Goal: Task Accomplishment & Management: Use online tool/utility

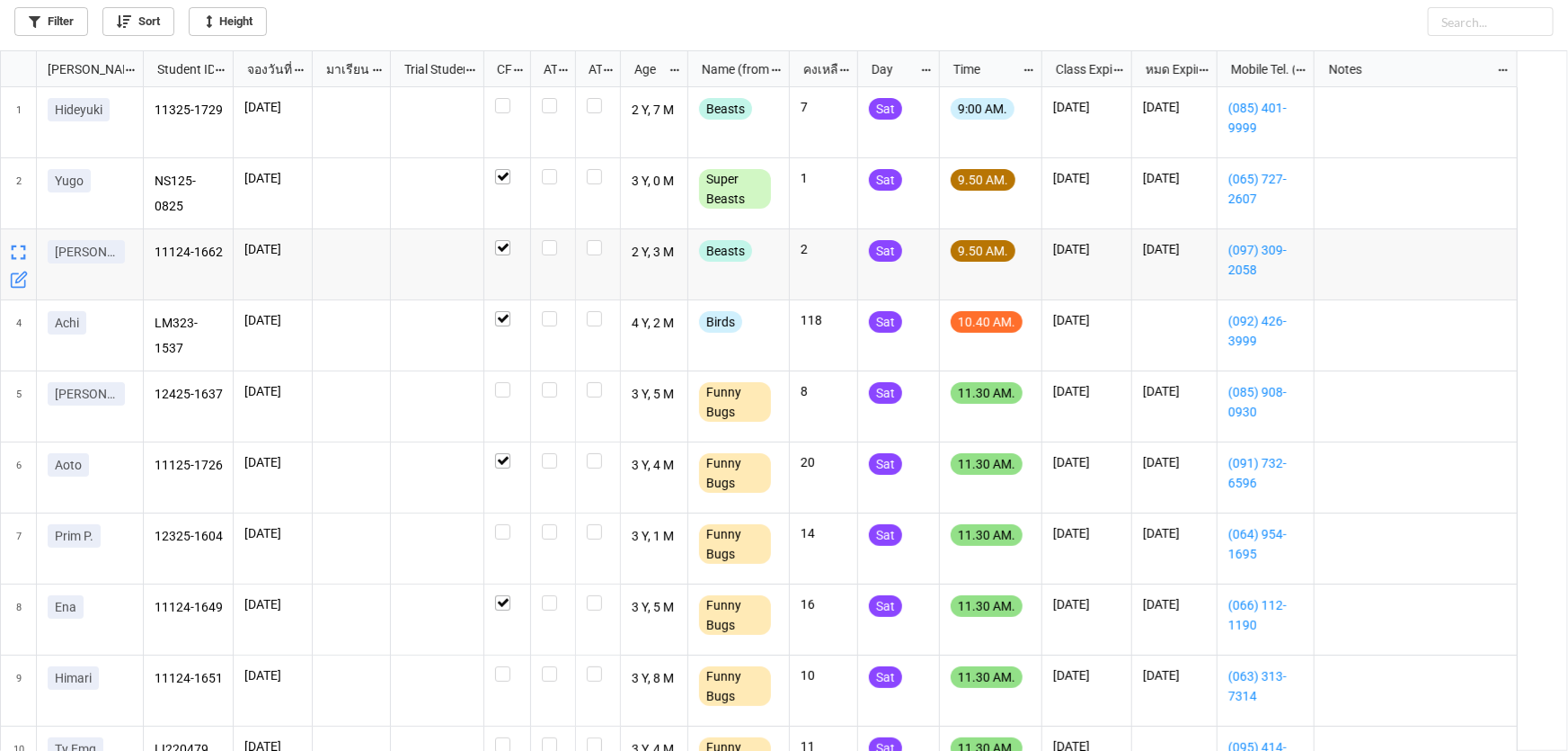
scroll to position [10, 10]
click at [503, 382] on label "grid" at bounding box center [507, 382] width 25 height 0
checkbox input "false"
checkbox input "true"
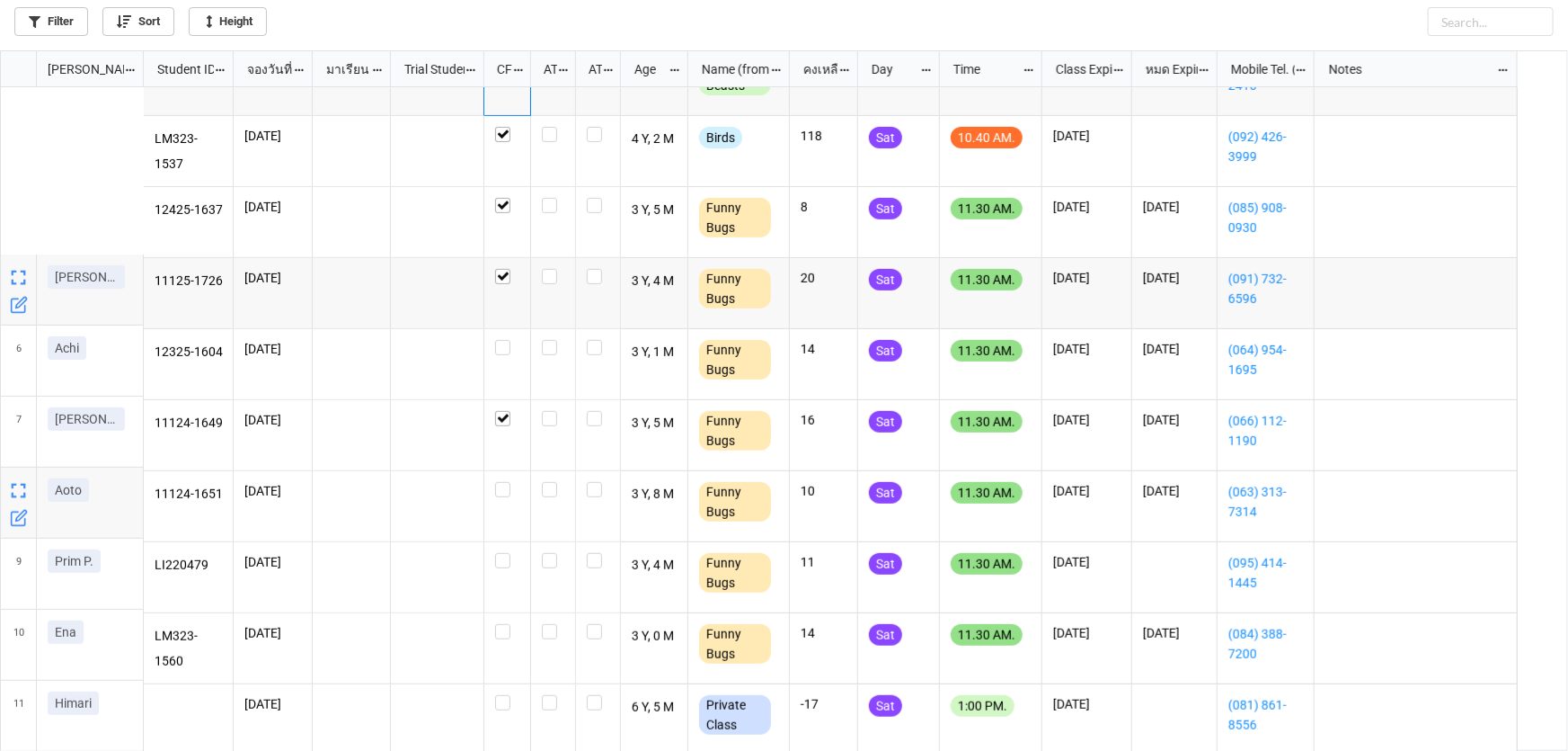
scroll to position [327, 0]
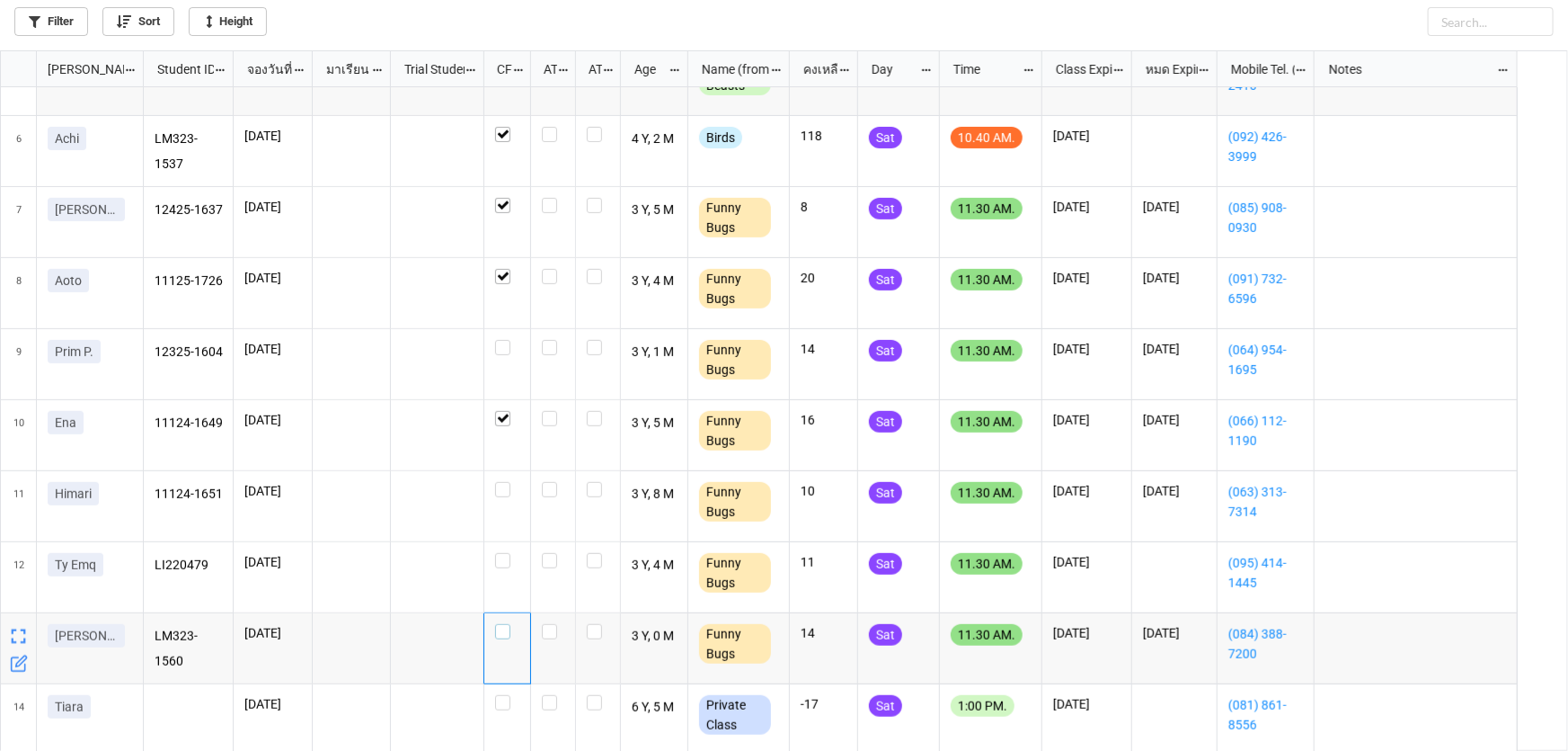
click at [503, 624] on label "grid" at bounding box center [507, 624] width 25 height 0
click at [521, 572] on div "grid" at bounding box center [507, 578] width 46 height 71
click at [504, 503] on div "grid" at bounding box center [507, 507] width 46 height 71
click at [501, 481] on label "grid" at bounding box center [507, 481] width 25 height 0
click at [505, 553] on label "grid" at bounding box center [507, 553] width 25 height 0
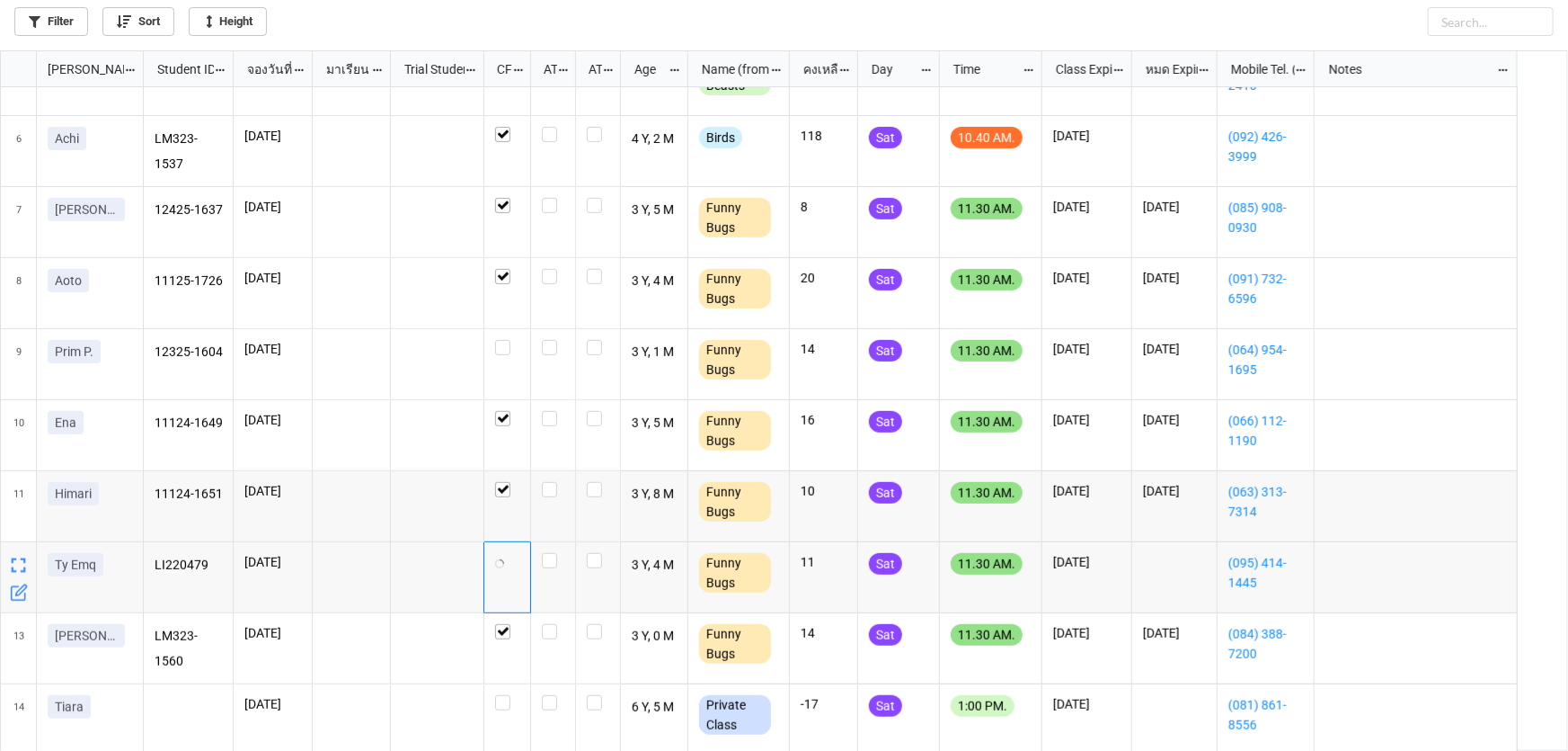
checkbox input "true"
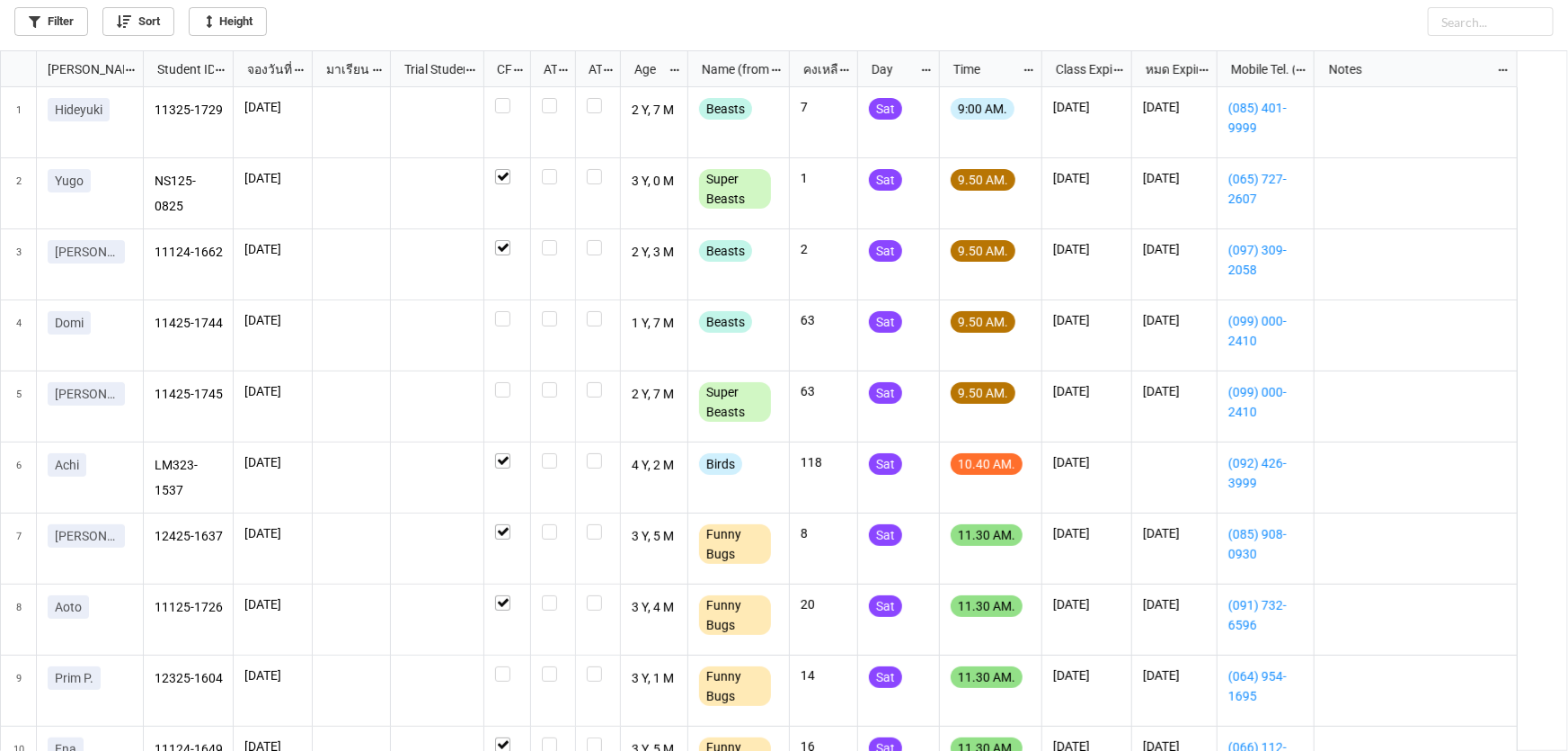
scroll to position [0, 0]
click at [501, 311] on label "grid" at bounding box center [507, 311] width 25 height 0
click at [503, 382] on label "grid" at bounding box center [507, 382] width 25 height 0
checkbox input "true"
checkbox input "false"
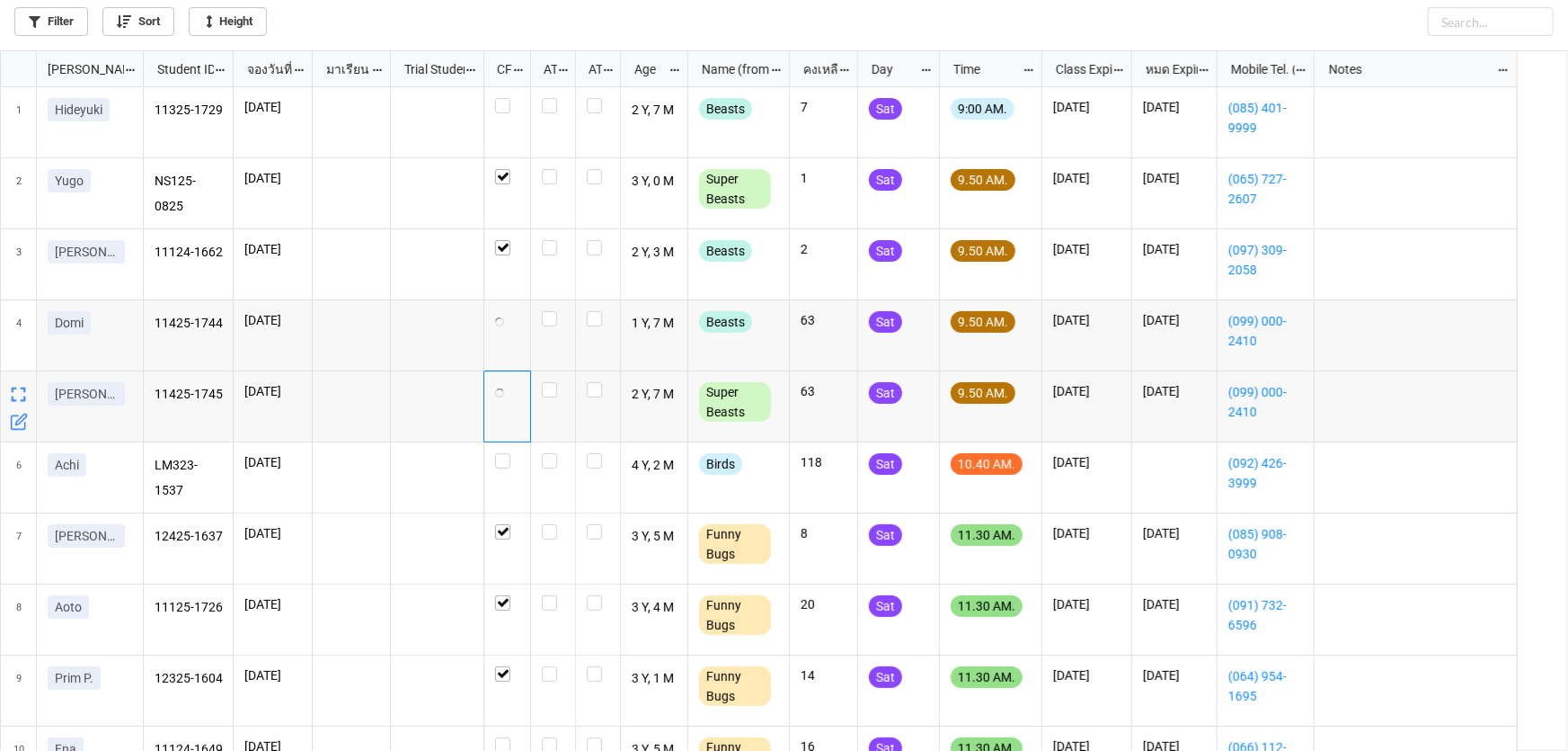
checkbox input "false"
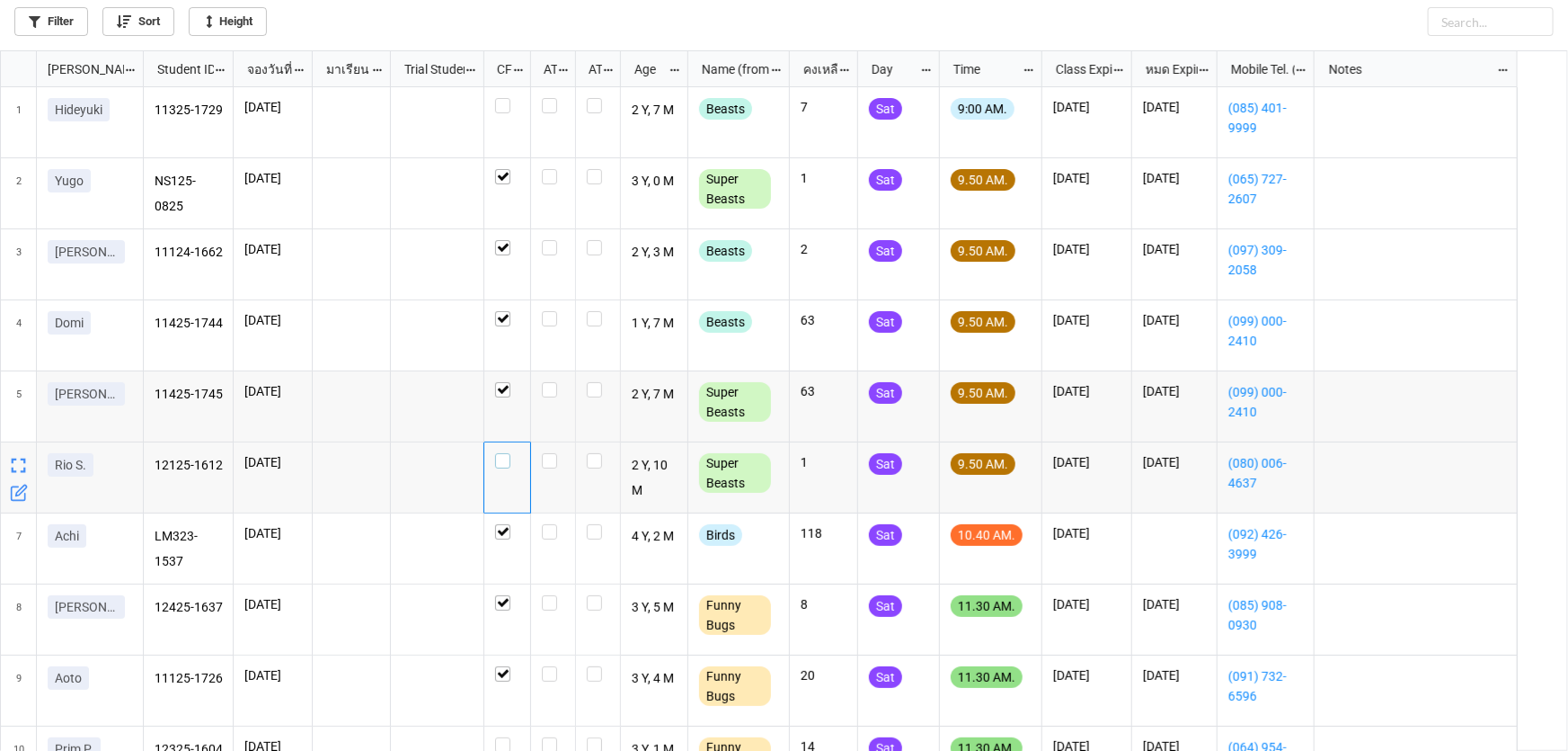
click at [508, 453] on label "grid" at bounding box center [507, 453] width 25 height 0
click at [553, 98] on label "grid" at bounding box center [553, 98] width 23 height 0
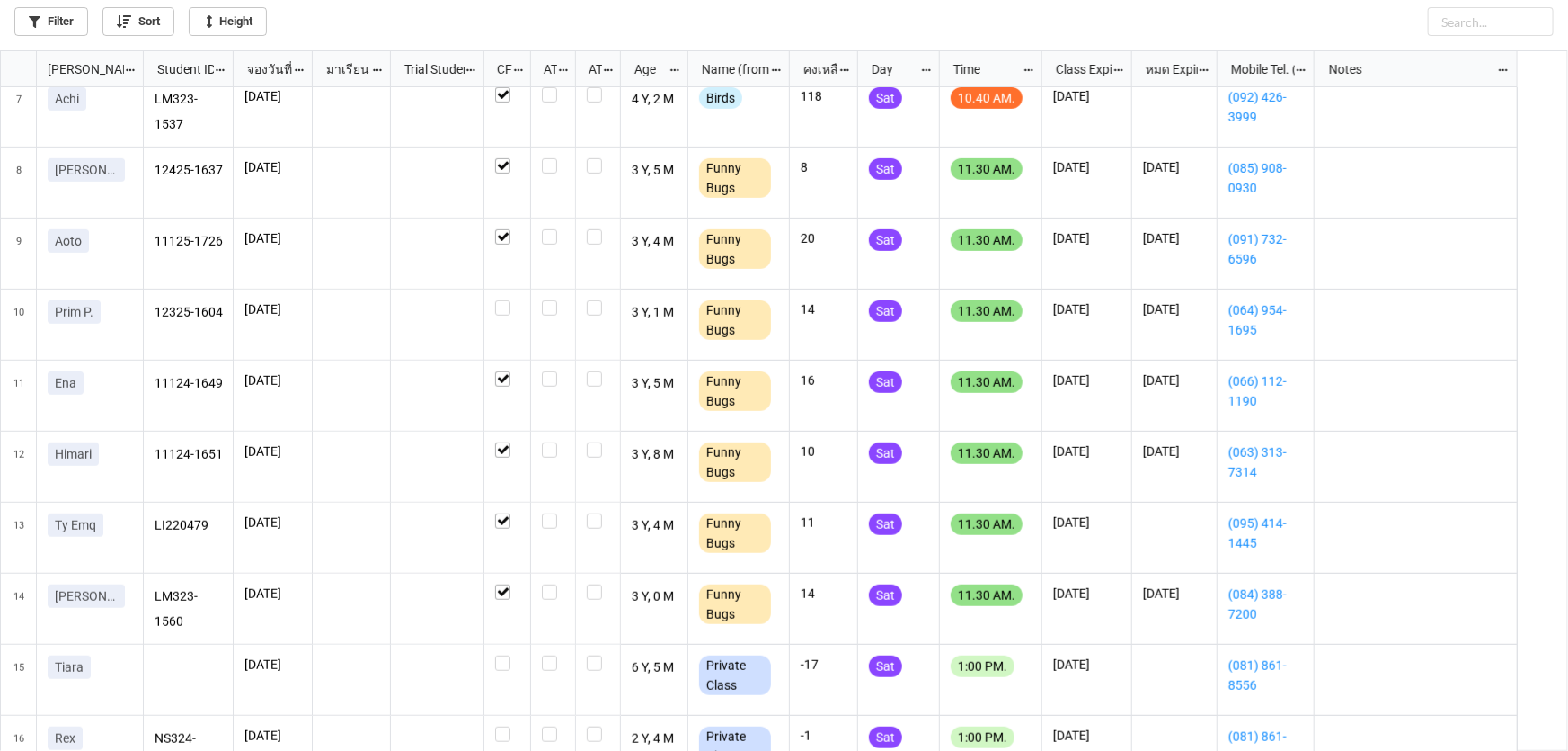
scroll to position [408, 0]
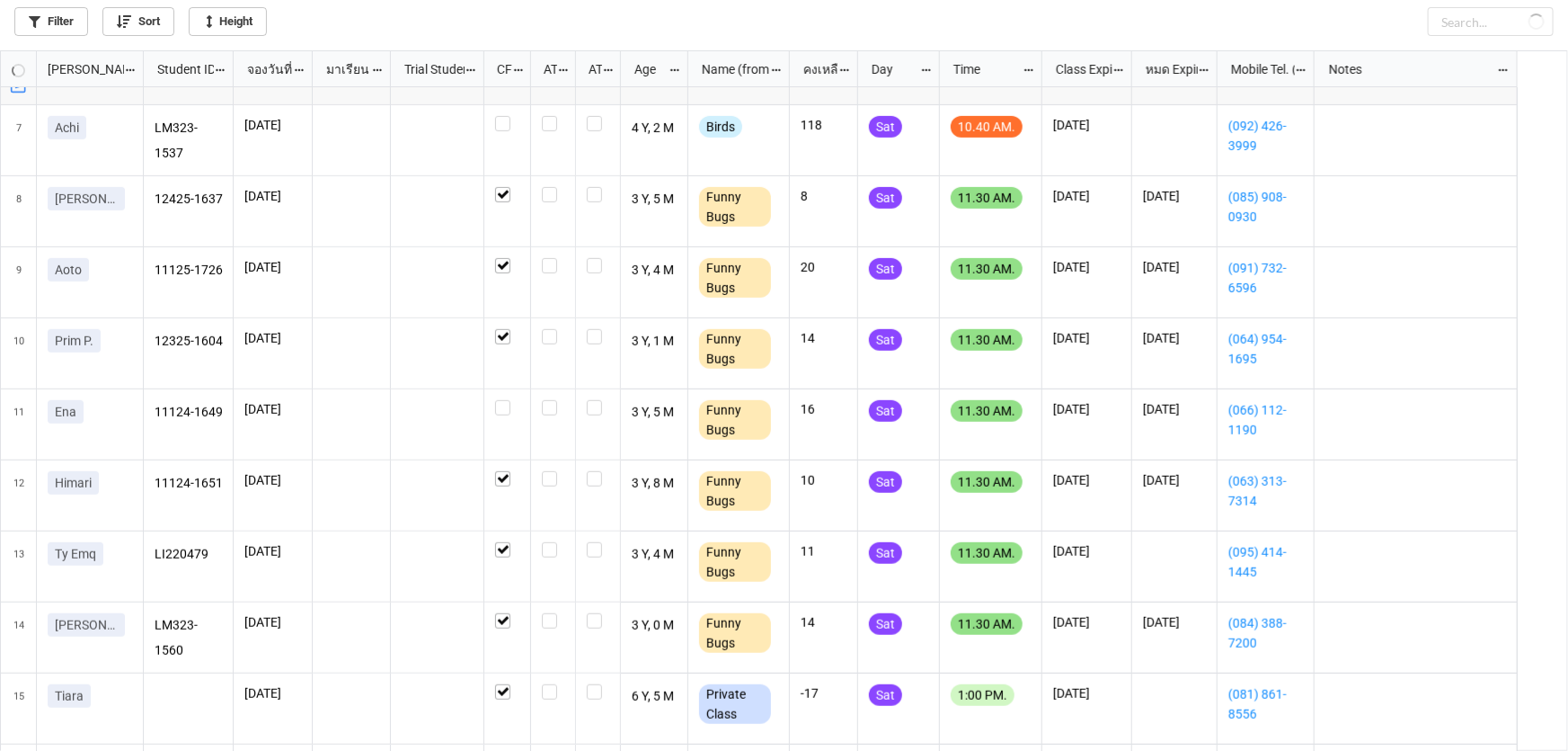
checkbox input "true"
checkbox input "false"
checkbox input "true"
checkbox input "false"
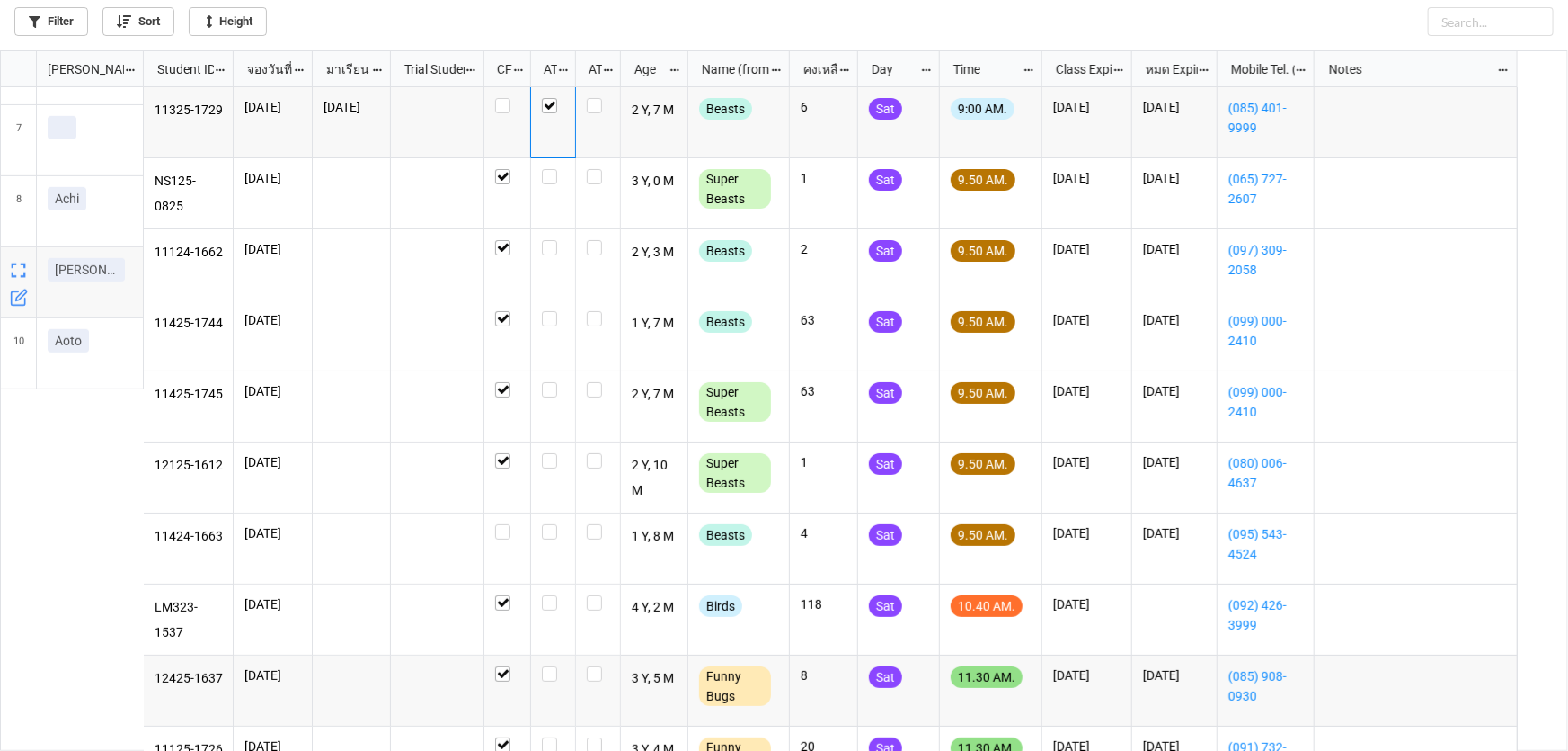
scroll to position [0, 0]
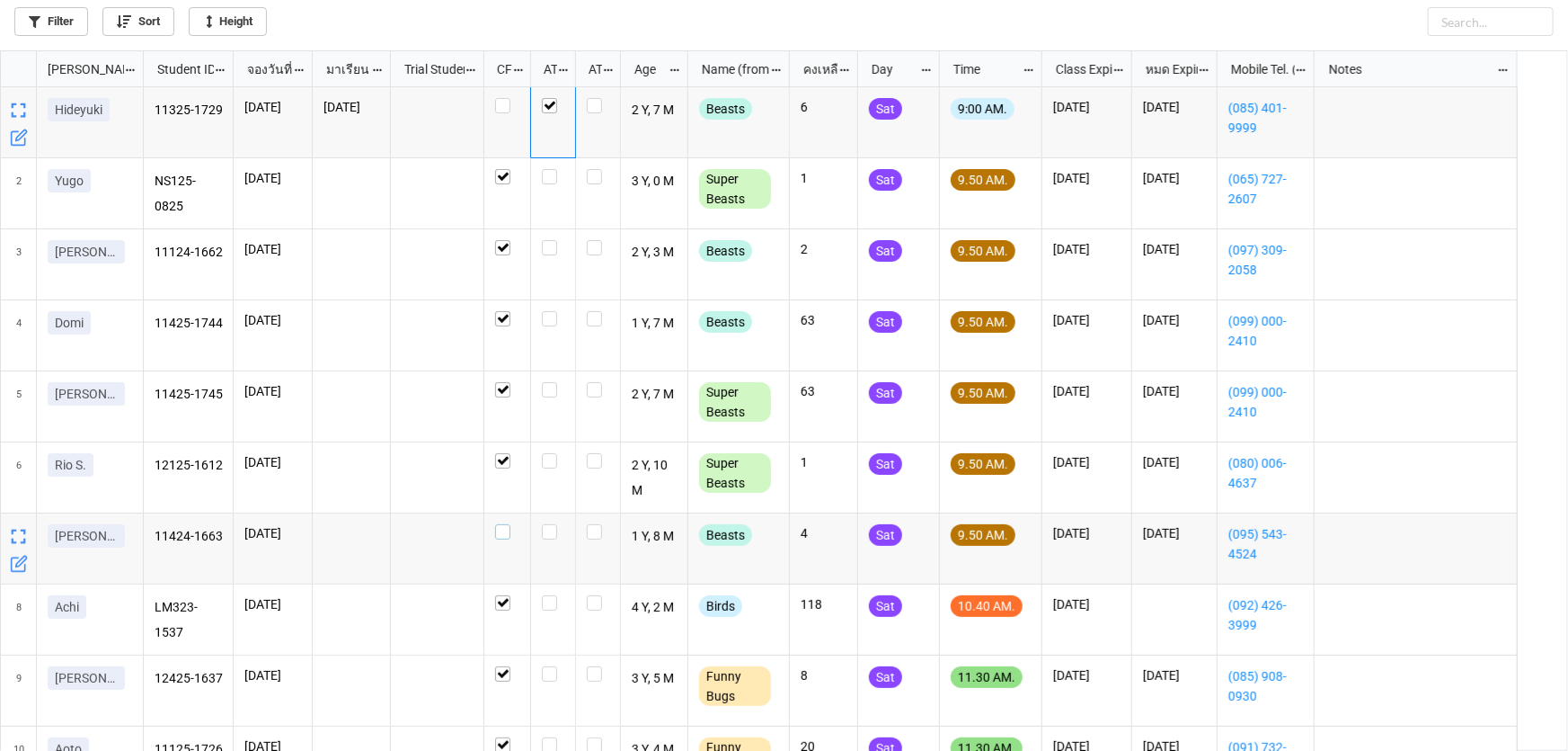
click at [503, 524] on label "grid" at bounding box center [507, 524] width 25 height 0
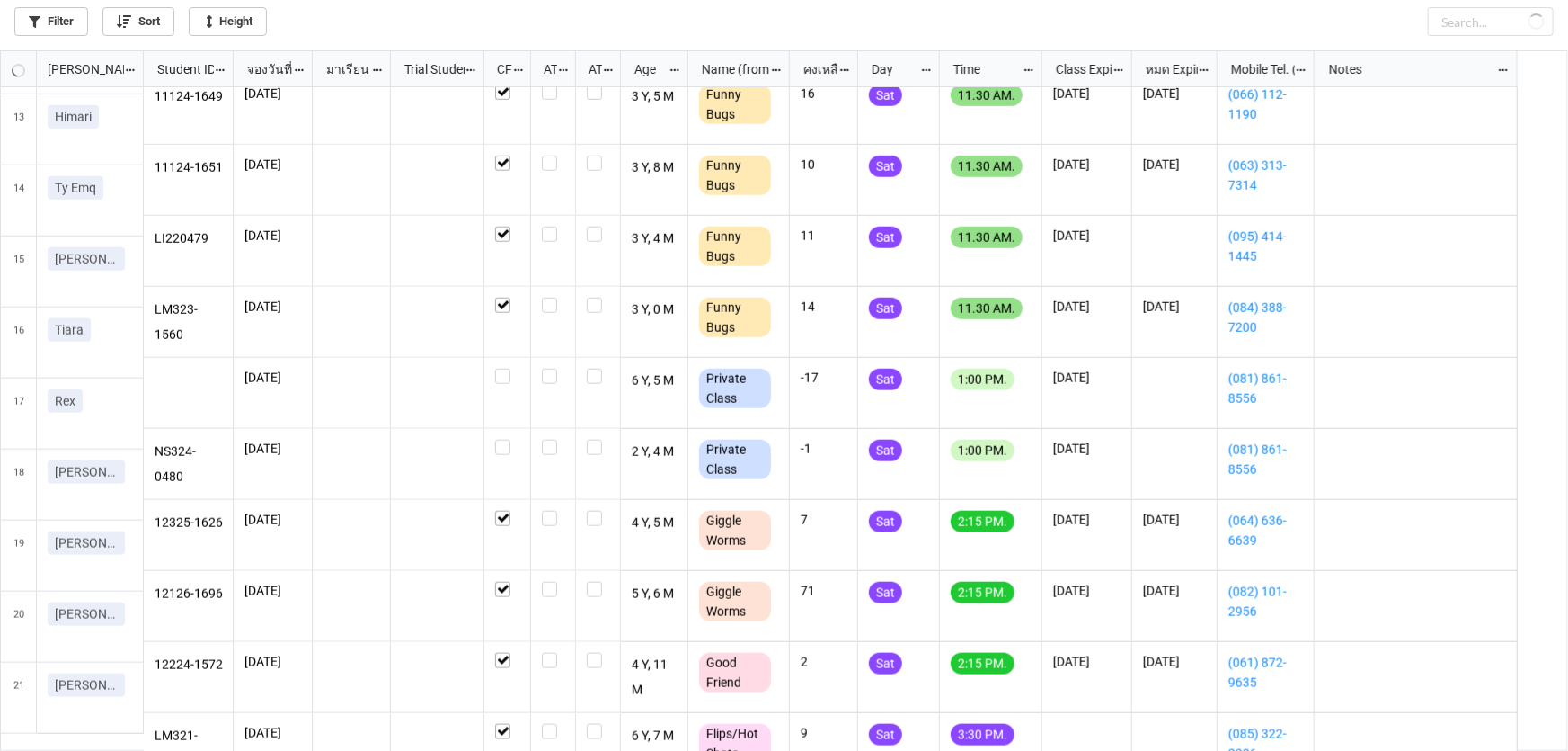
scroll to position [794, 0]
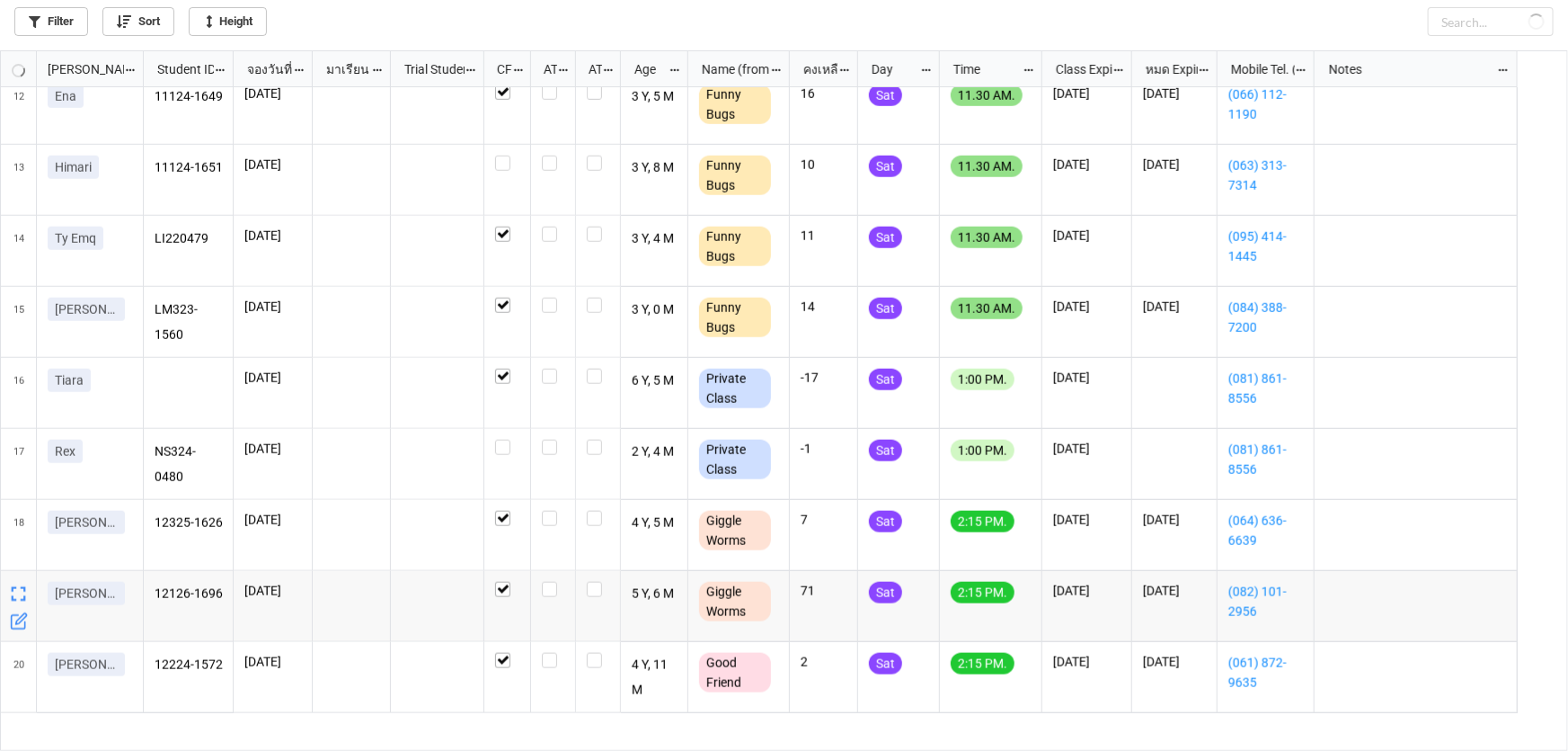
checkbox input "false"
checkbox input "true"
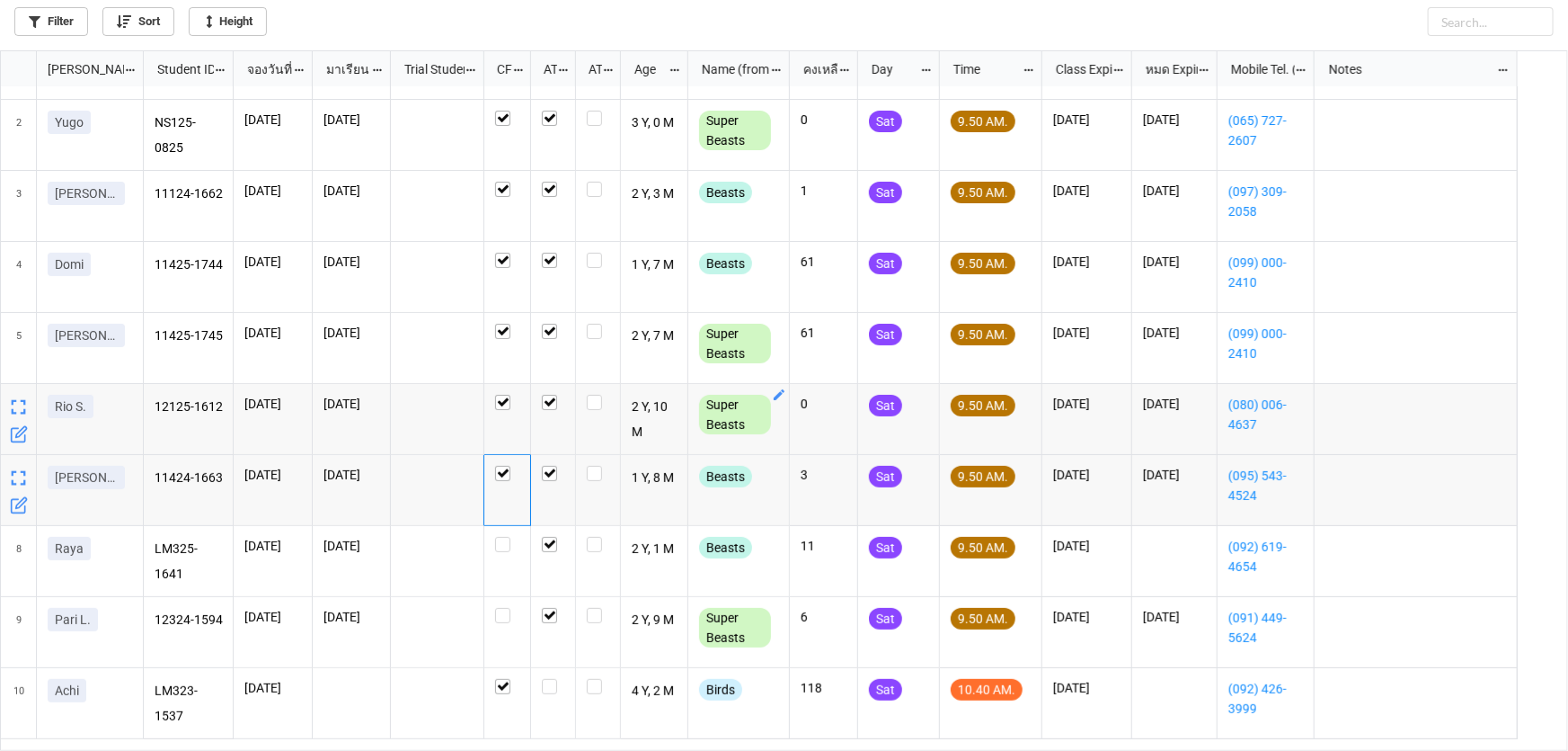
scroll to position [0, 0]
